Goal: Task Accomplishment & Management: Use online tool/utility

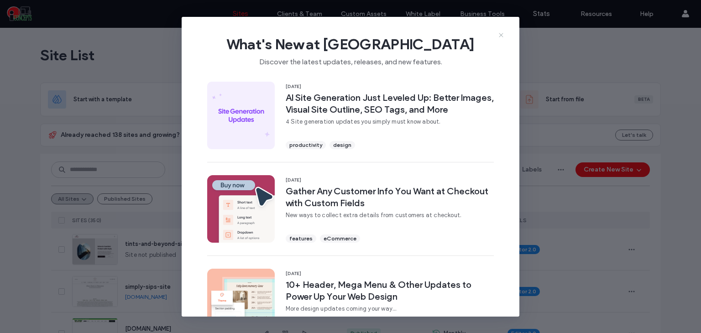
click at [498, 35] on icon at bounding box center [500, 34] width 7 height 7
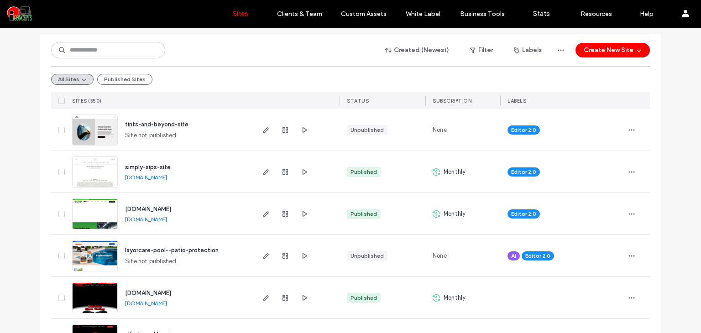
scroll to position [121, 0]
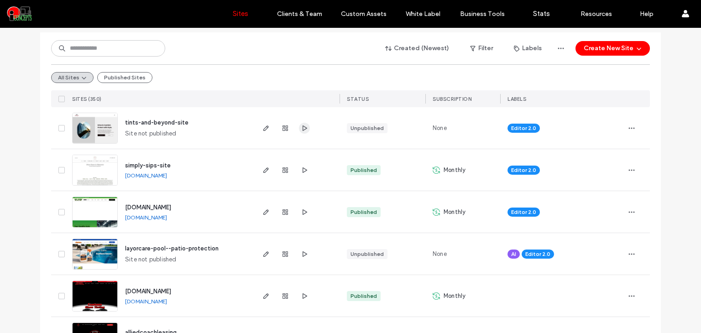
click at [305, 128] on span "button" at bounding box center [304, 128] width 11 height 11
click at [301, 168] on icon "button" at bounding box center [304, 170] width 7 height 7
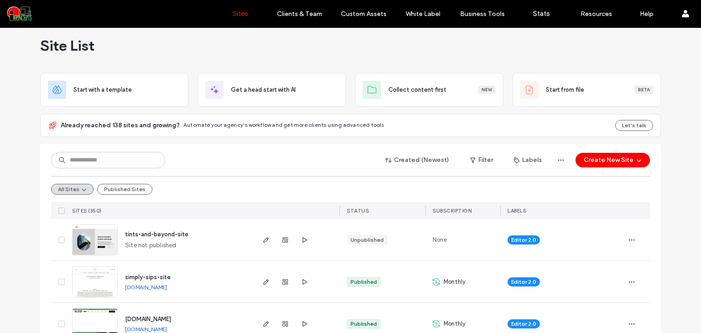
scroll to position [15, 0]
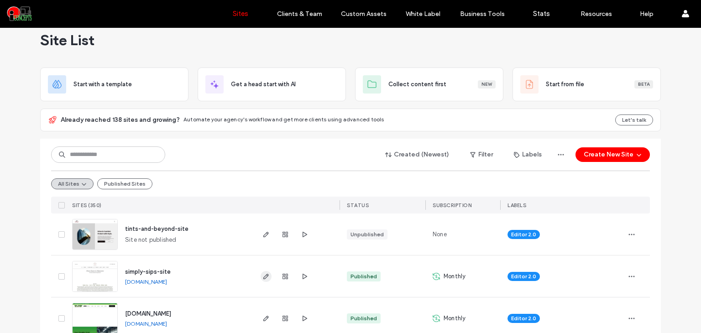
click at [265, 275] on use "button" at bounding box center [265, 276] width 5 height 5
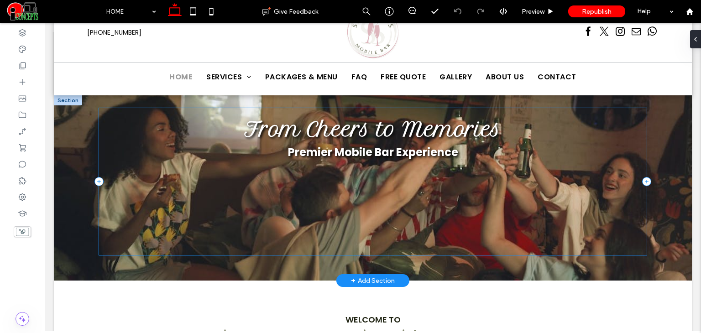
scroll to position [30, 0]
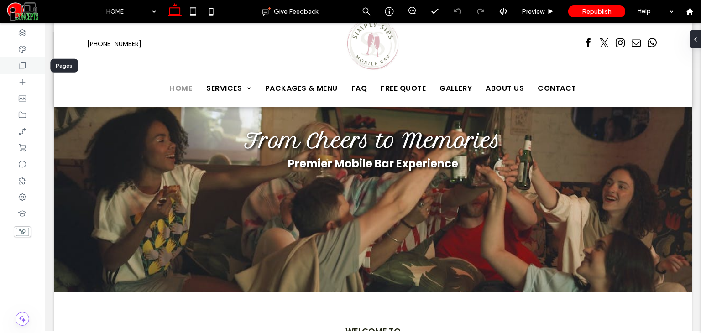
click at [21, 71] on div at bounding box center [22, 65] width 45 height 16
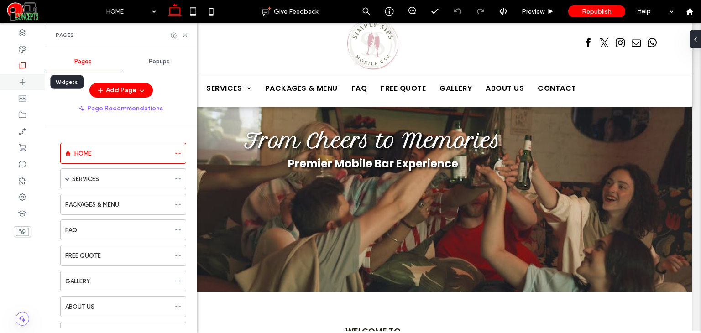
click at [21, 83] on icon at bounding box center [22, 82] width 9 height 9
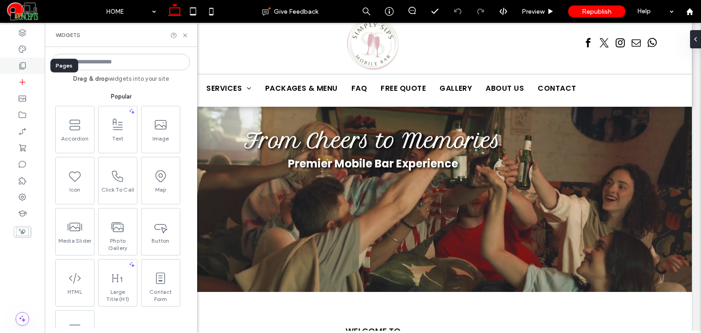
click at [19, 71] on div at bounding box center [22, 65] width 45 height 16
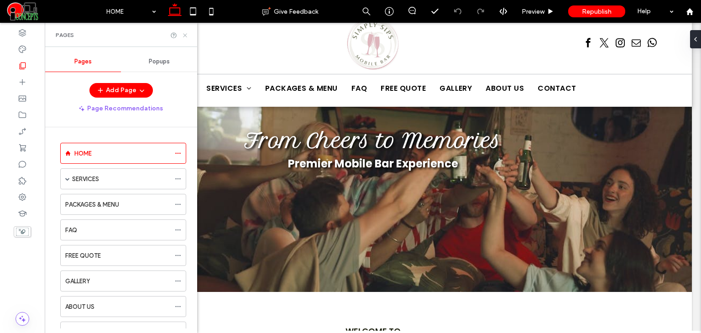
click at [183, 36] on icon at bounding box center [185, 35] width 7 height 7
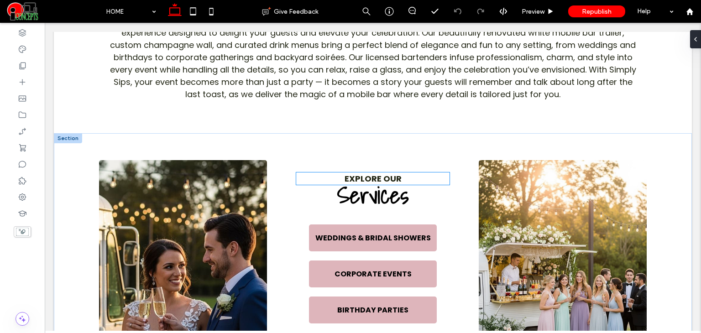
scroll to position [456, 0]
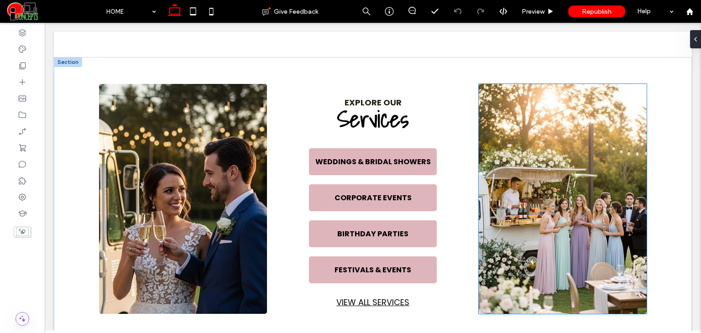
click at [577, 163] on img at bounding box center [563, 199] width 168 height 230
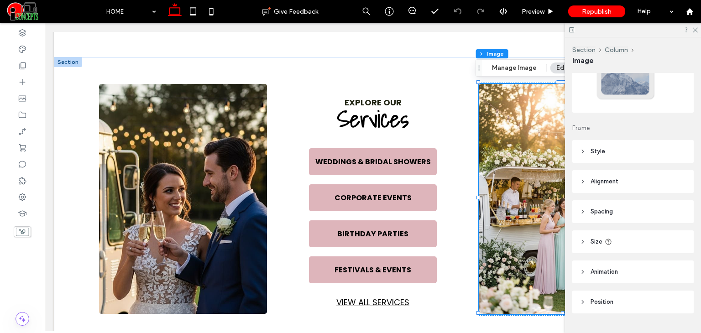
scroll to position [0, 0]
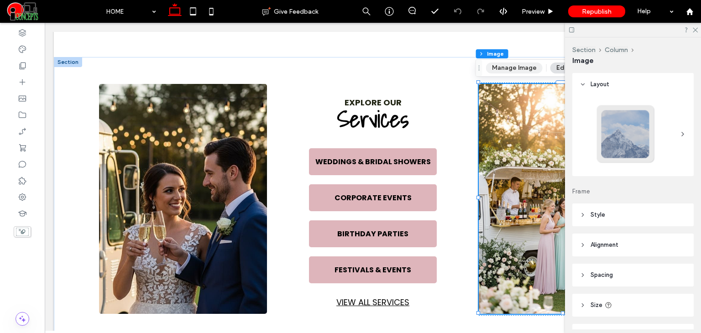
click at [510, 72] on button "Manage Image" at bounding box center [514, 68] width 57 height 11
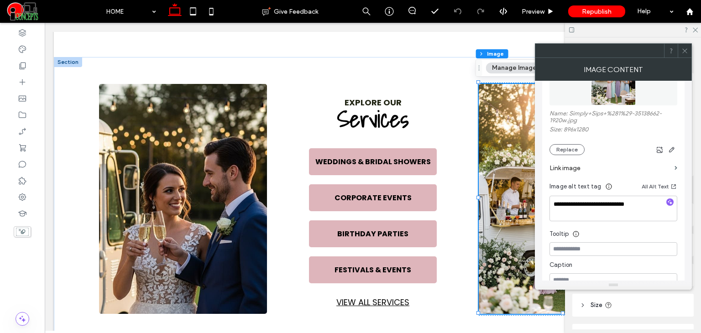
scroll to position [152, 0]
click at [572, 146] on button "Replace" at bounding box center [566, 148] width 35 height 11
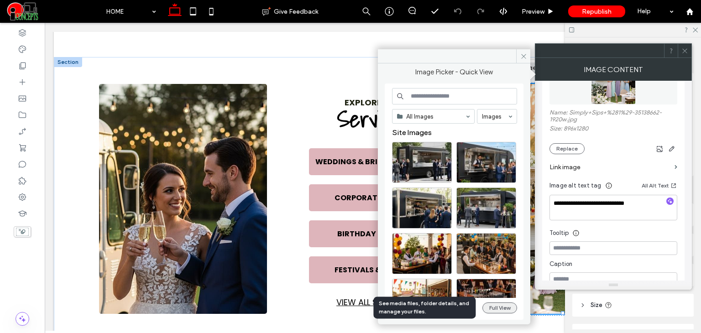
click at [498, 310] on button "Full View" at bounding box center [499, 307] width 35 height 11
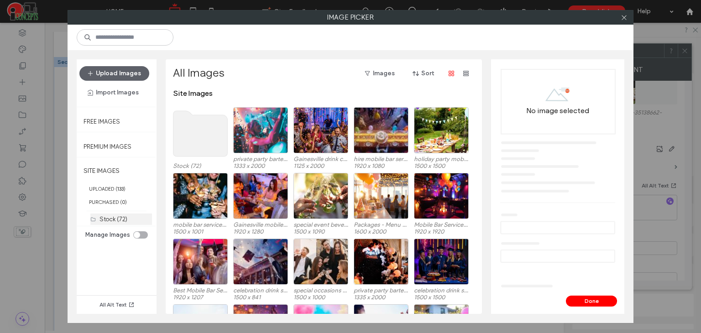
click at [122, 216] on label "Stock (72)" at bounding box center [113, 219] width 28 height 7
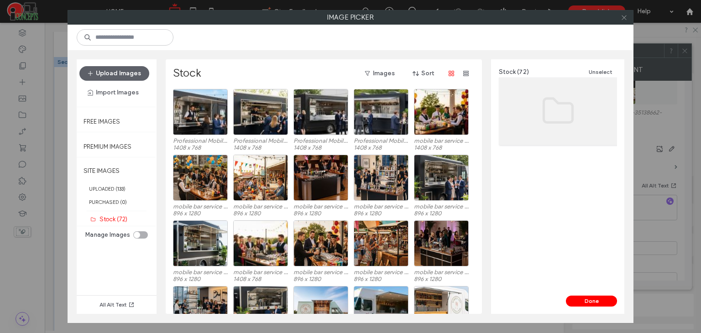
click at [622, 20] on icon at bounding box center [624, 17] width 7 height 7
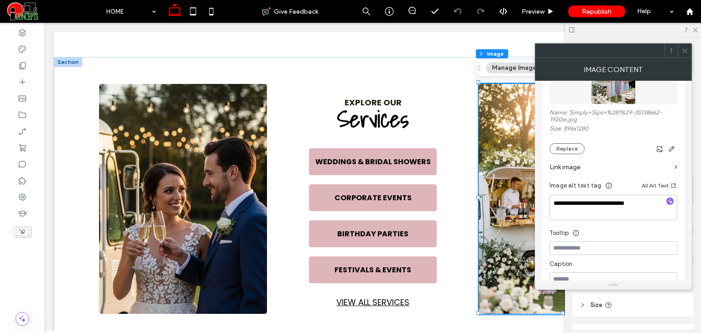
click at [686, 45] on span at bounding box center [684, 51] width 7 height 14
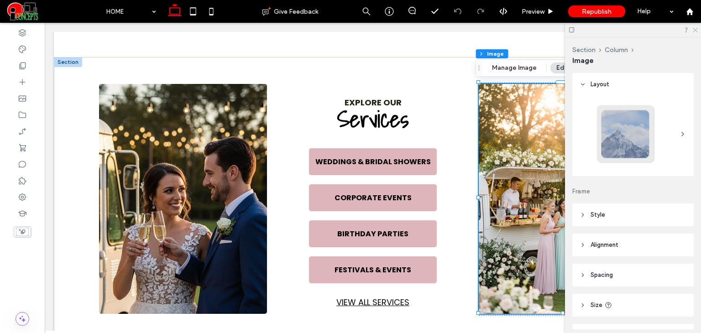
click at [696, 28] on icon at bounding box center [695, 29] width 6 height 6
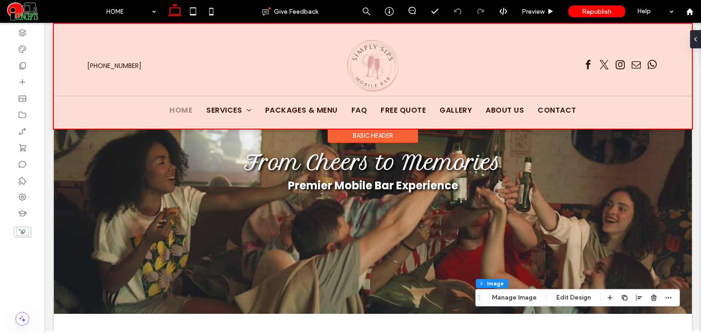
scroll to position [0, 0]
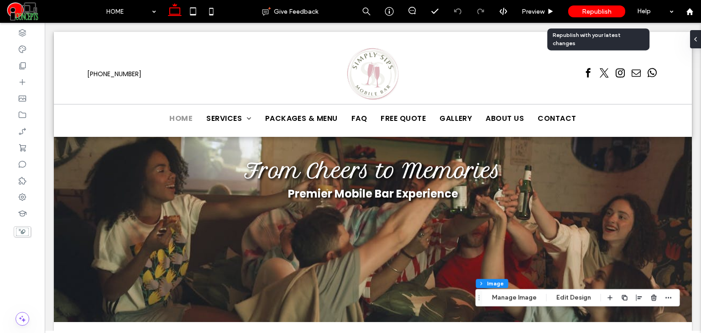
click at [583, 8] on span "Republish" at bounding box center [597, 12] width 30 height 8
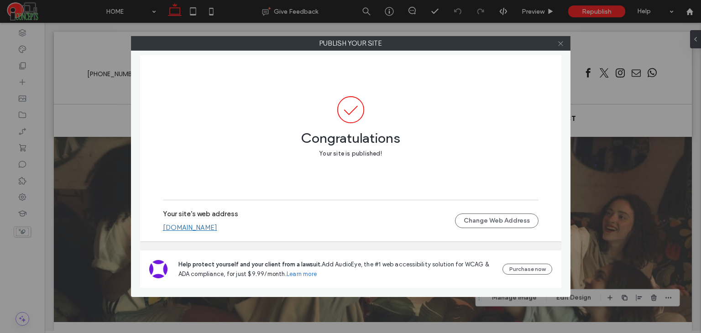
click at [560, 45] on icon at bounding box center [560, 43] width 7 height 7
